Goal: Check status: Check status

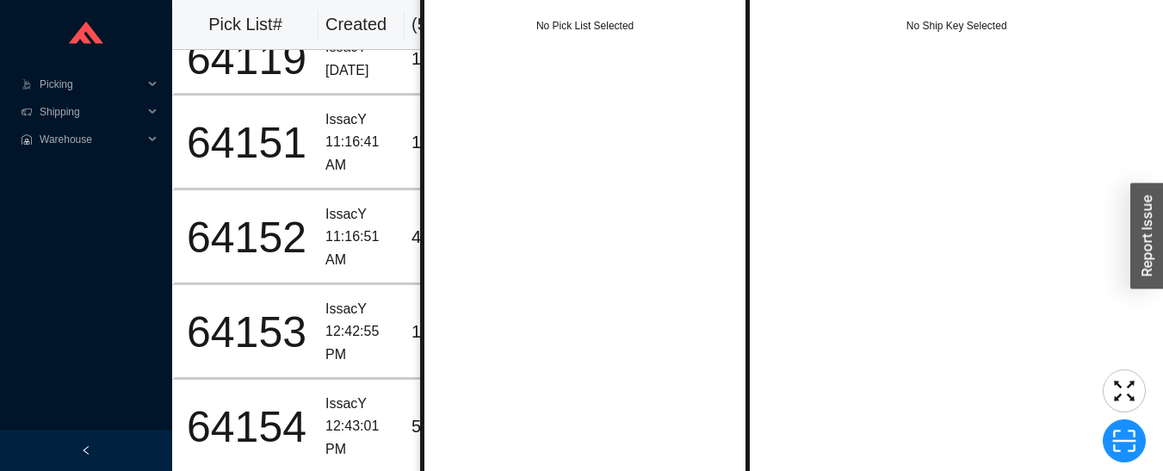
scroll to position [3, 0]
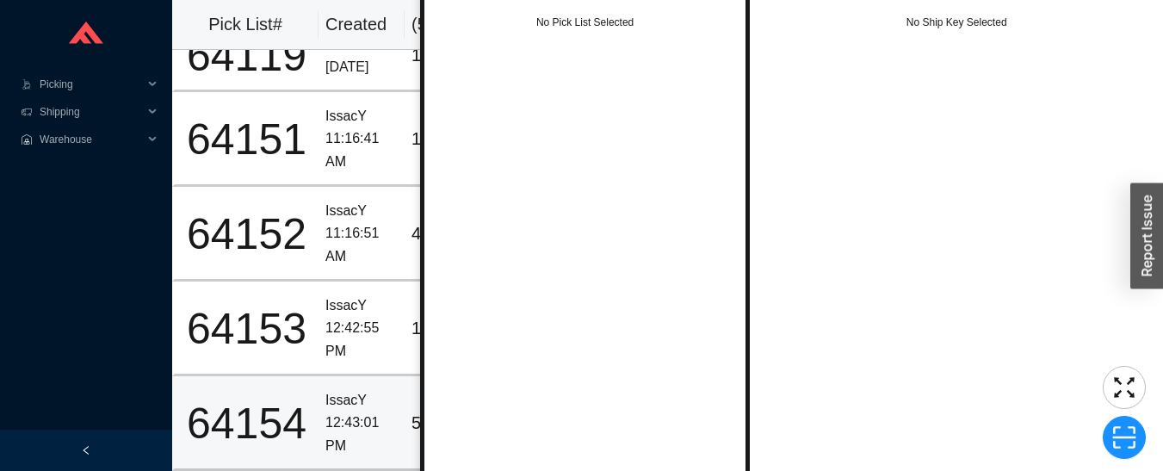
click at [367, 411] on div "12:43:01 PM" at bounding box center [361, 434] width 72 height 46
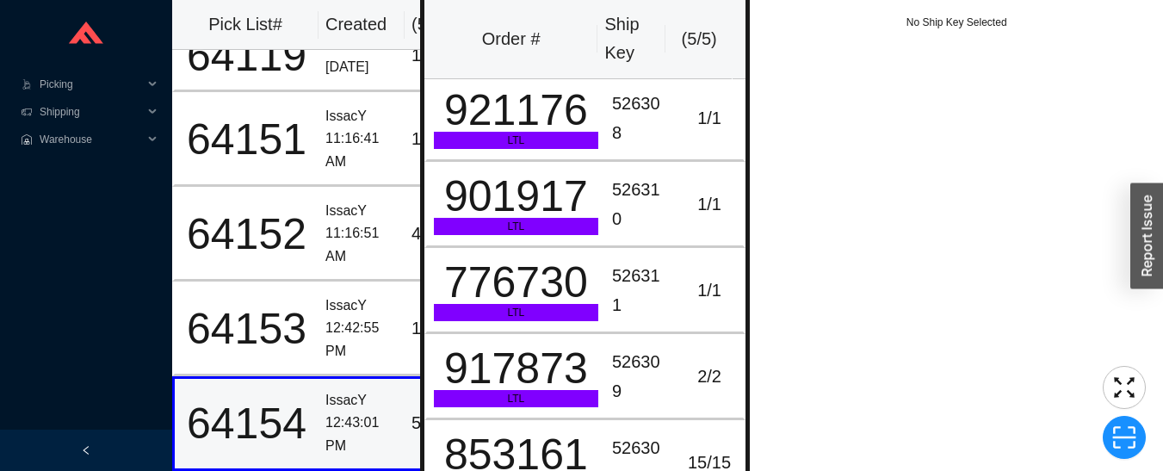
click at [341, 318] on div "12:42:55 PM" at bounding box center [361, 340] width 72 height 46
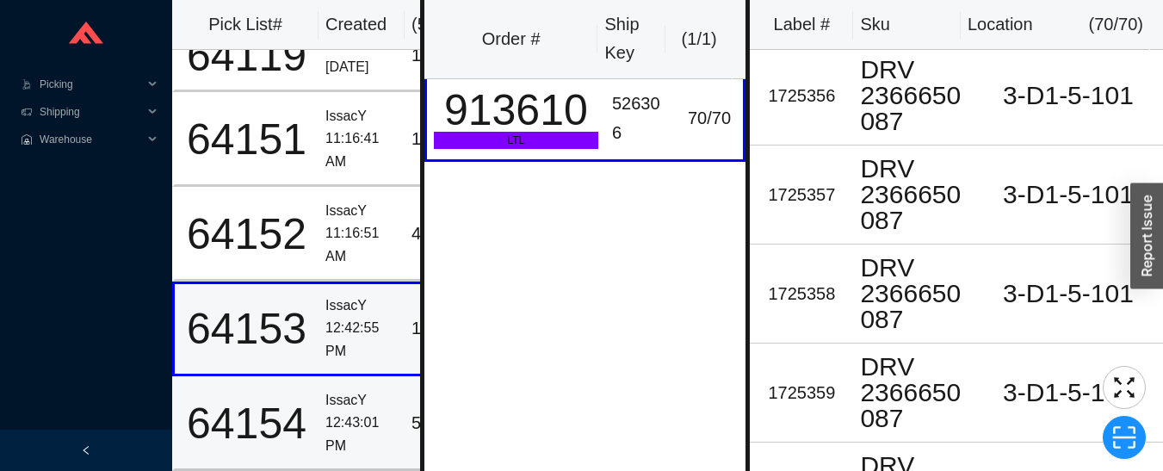
click at [345, 411] on div "12:43:01 PM" at bounding box center [361, 434] width 72 height 46
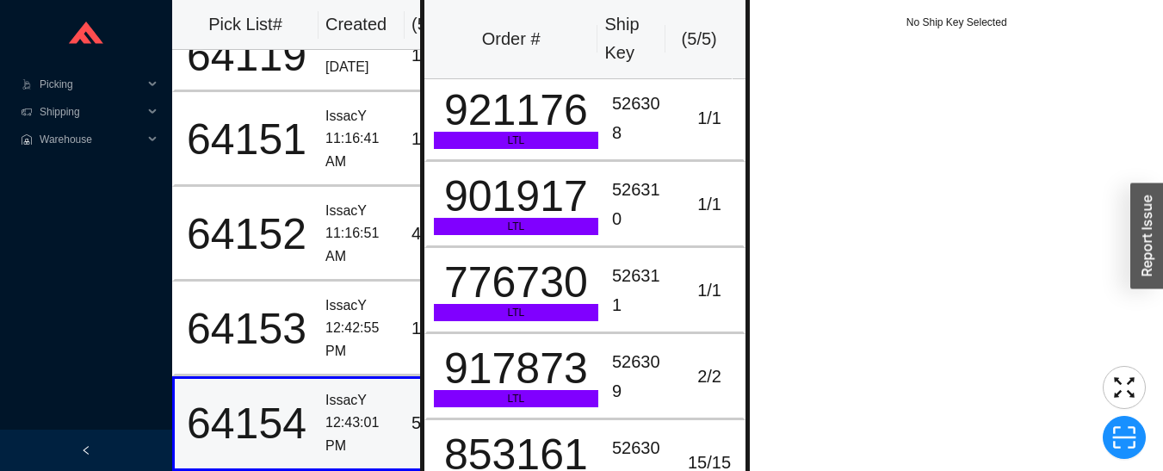
click at [353, 317] on div "12:42:55 PM" at bounding box center [361, 340] width 72 height 46
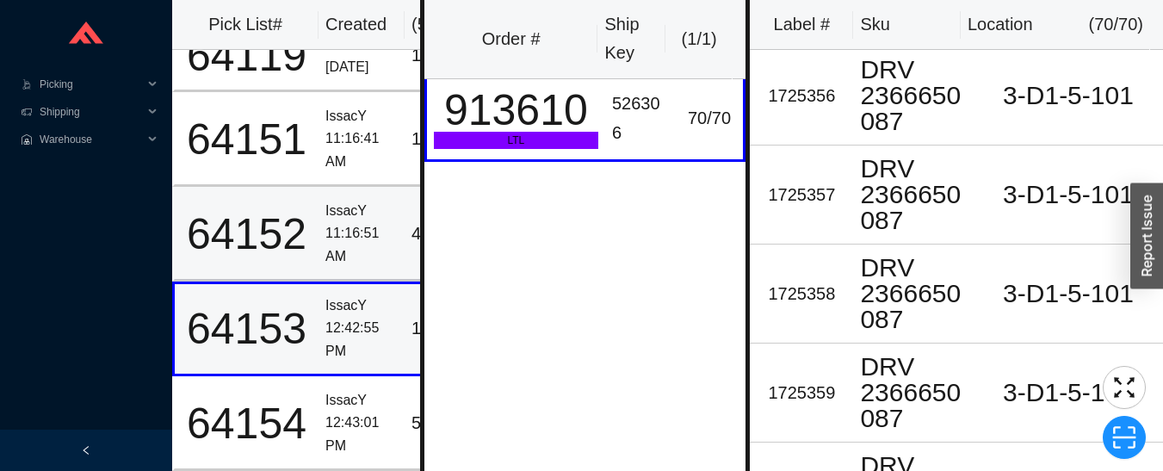
click at [354, 227] on div "11:16:51 AM" at bounding box center [361, 245] width 72 height 46
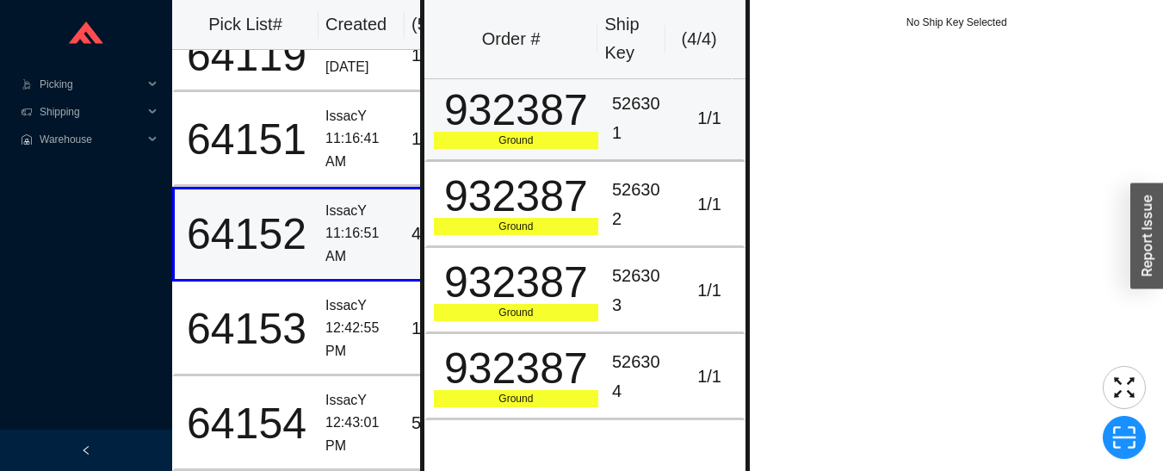
click at [652, 115] on div "526301" at bounding box center [640, 119] width 57 height 58
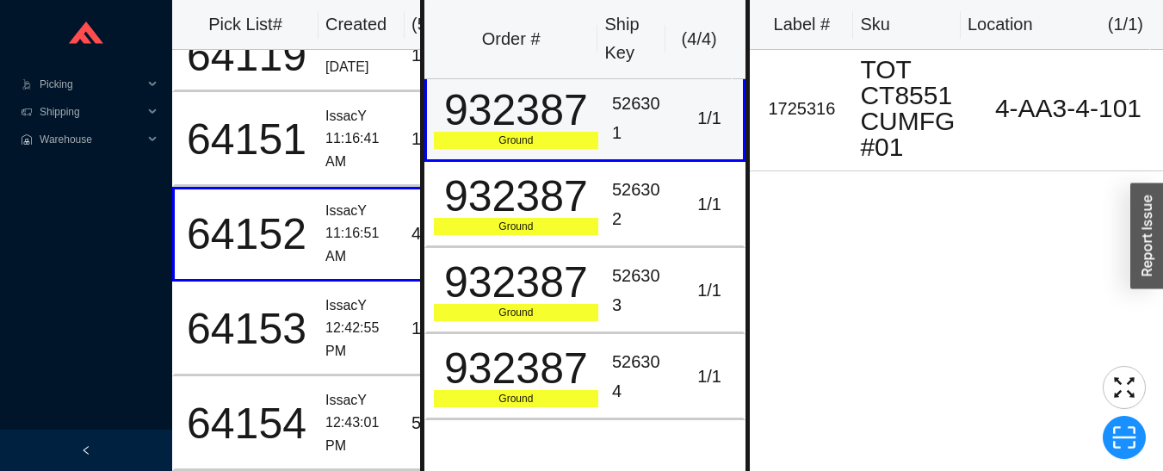
click at [685, 215] on div "1 / 1" at bounding box center [710, 204] width 54 height 28
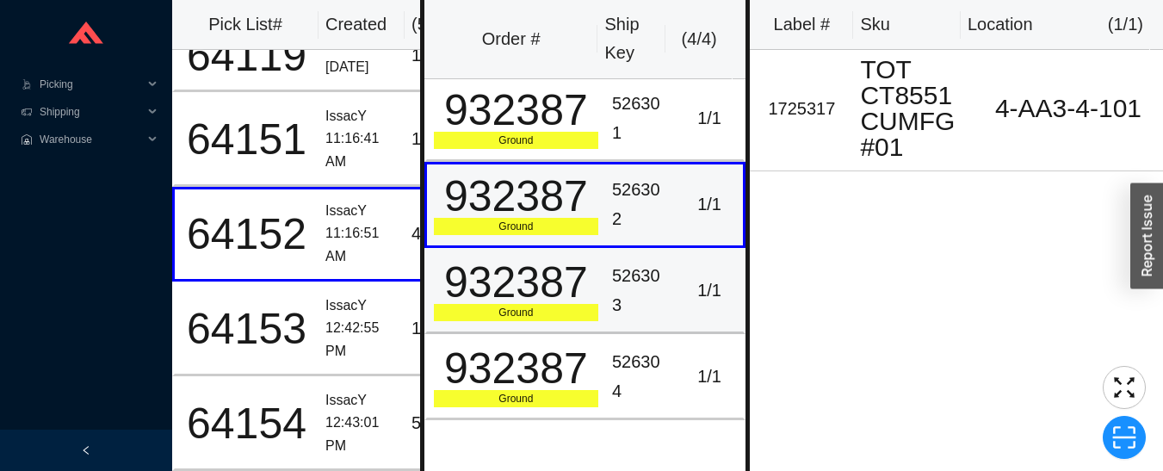
click at [695, 285] on div "1 / 1" at bounding box center [710, 290] width 54 height 28
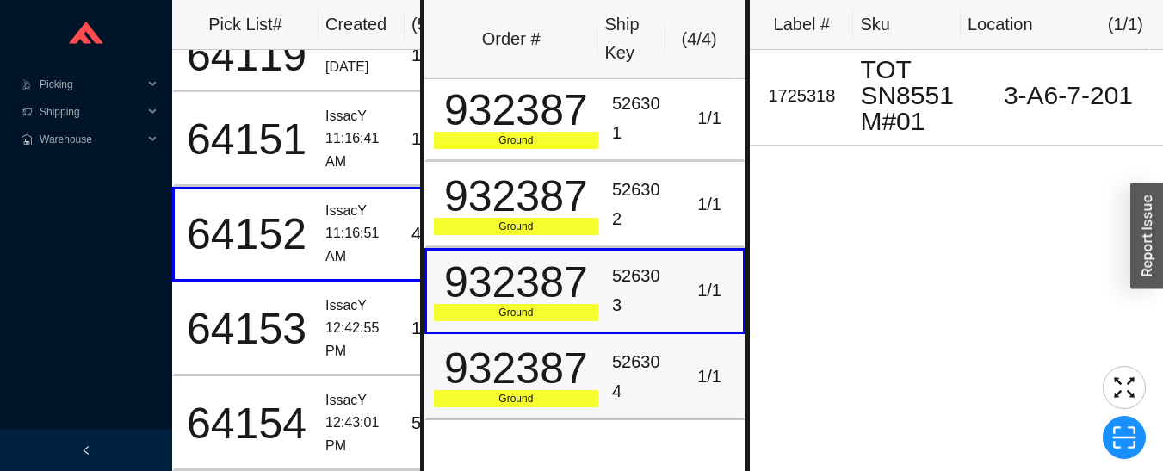
click at [683, 381] on div "1 / 1" at bounding box center [710, 376] width 54 height 28
